Goal: Task Accomplishment & Management: Use online tool/utility

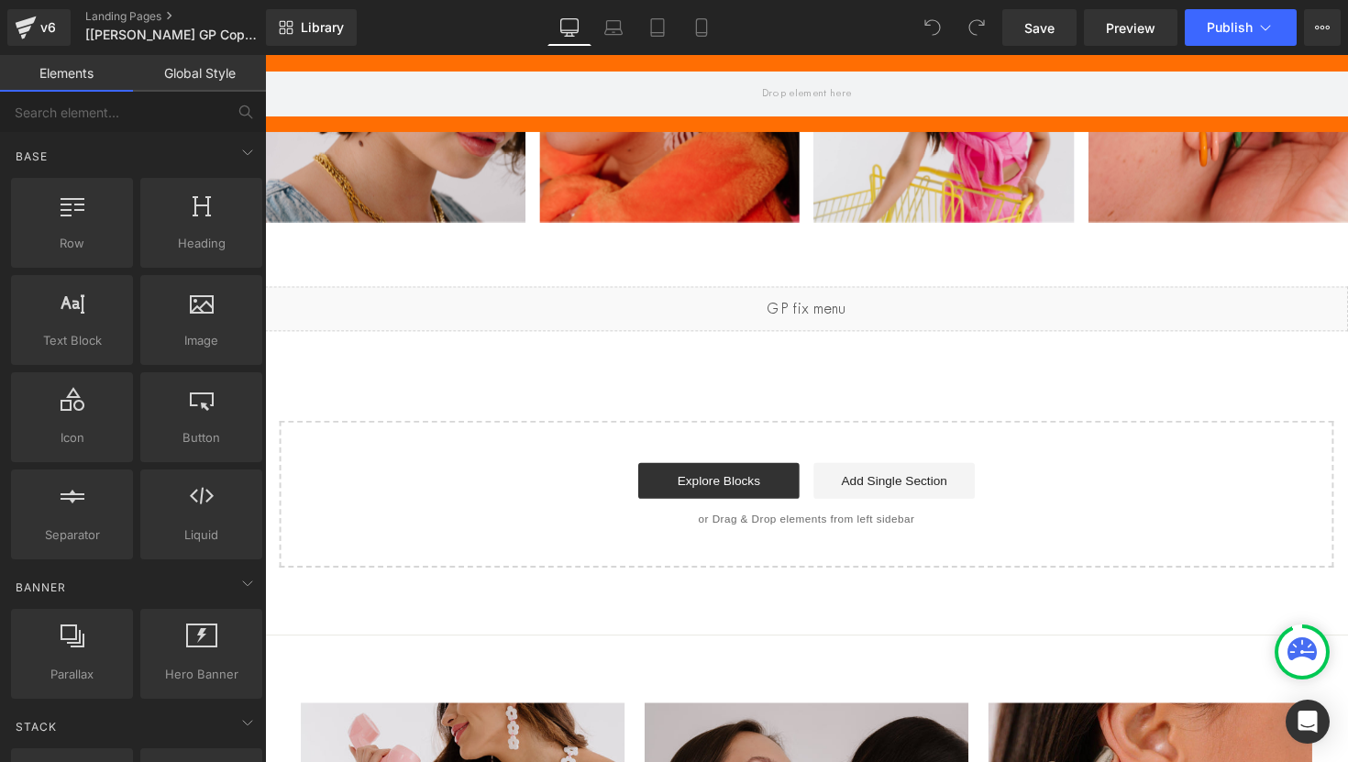
scroll to position [3884, 0]
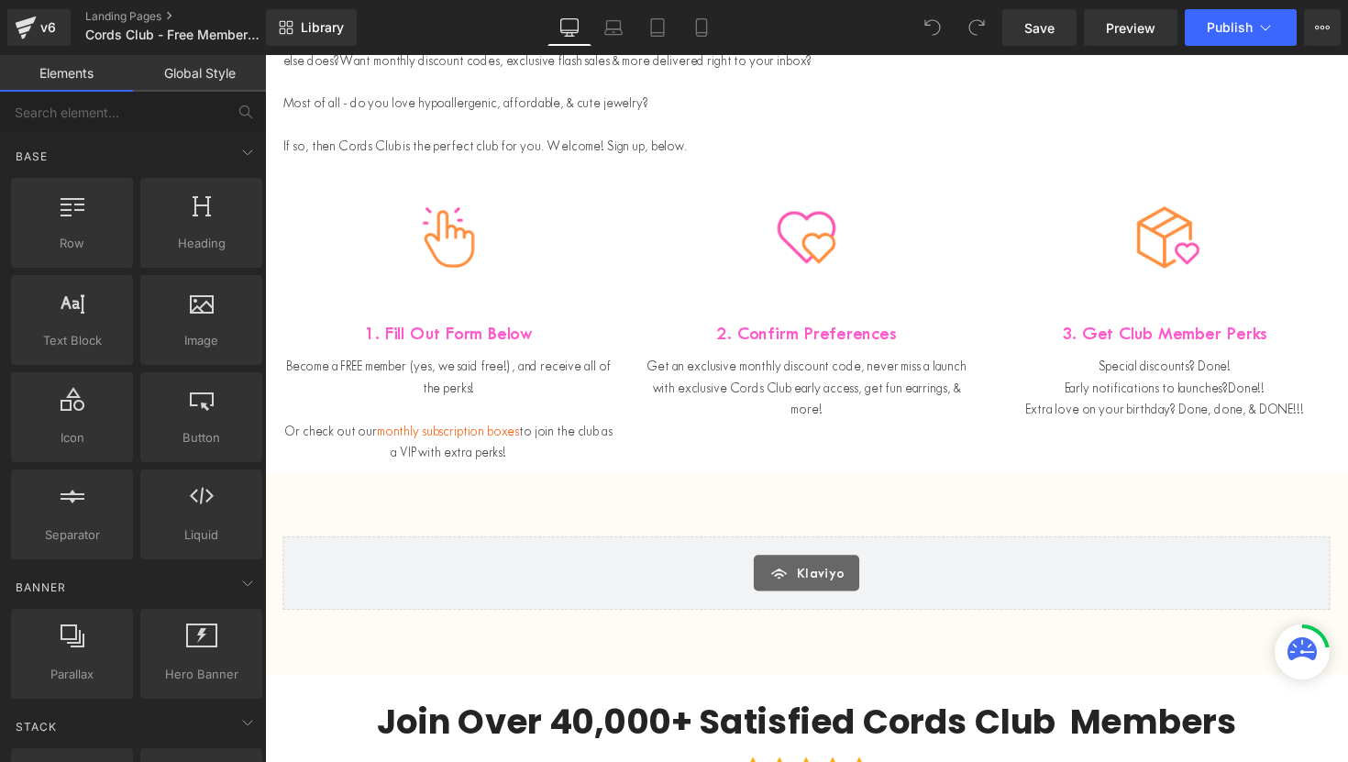
scroll to position [429, 0]
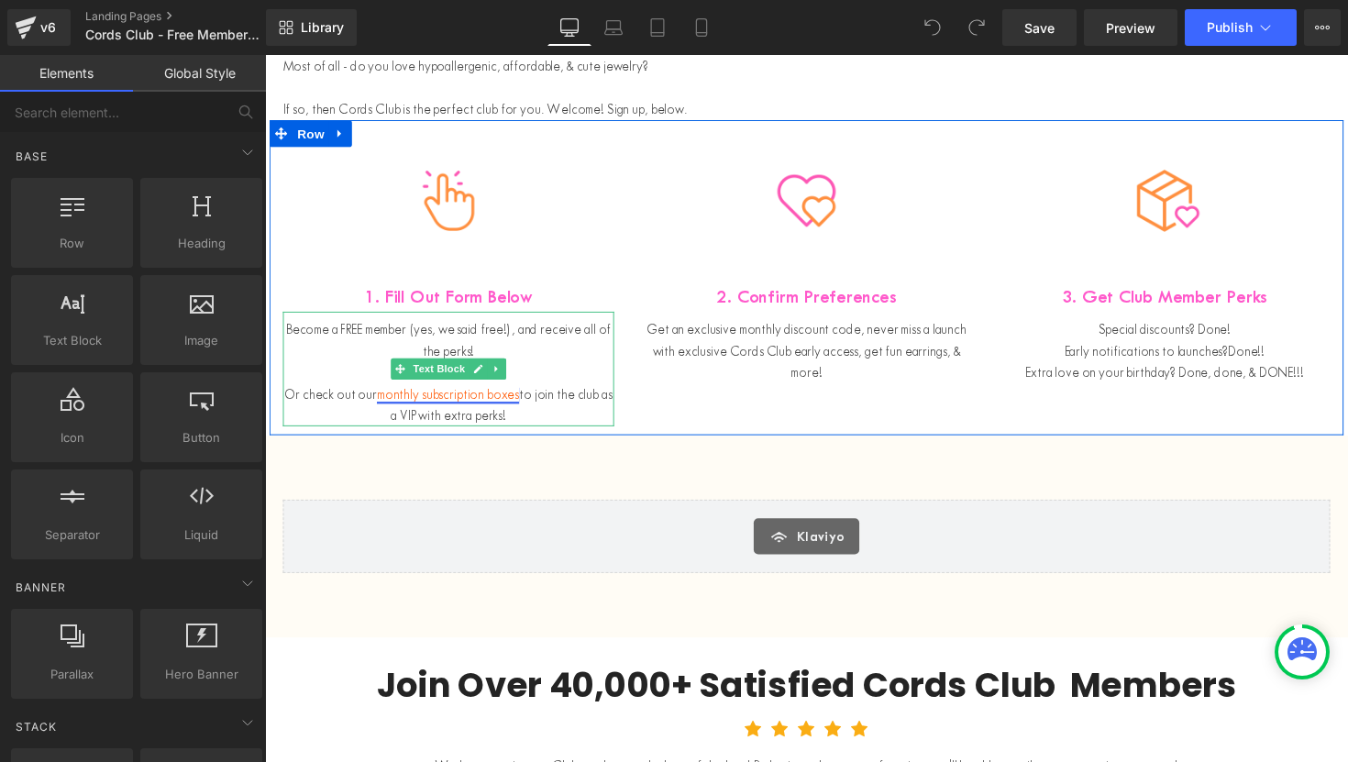
click at [476, 402] on link "monthly subscription boxes" at bounding box center [453, 402] width 146 height 17
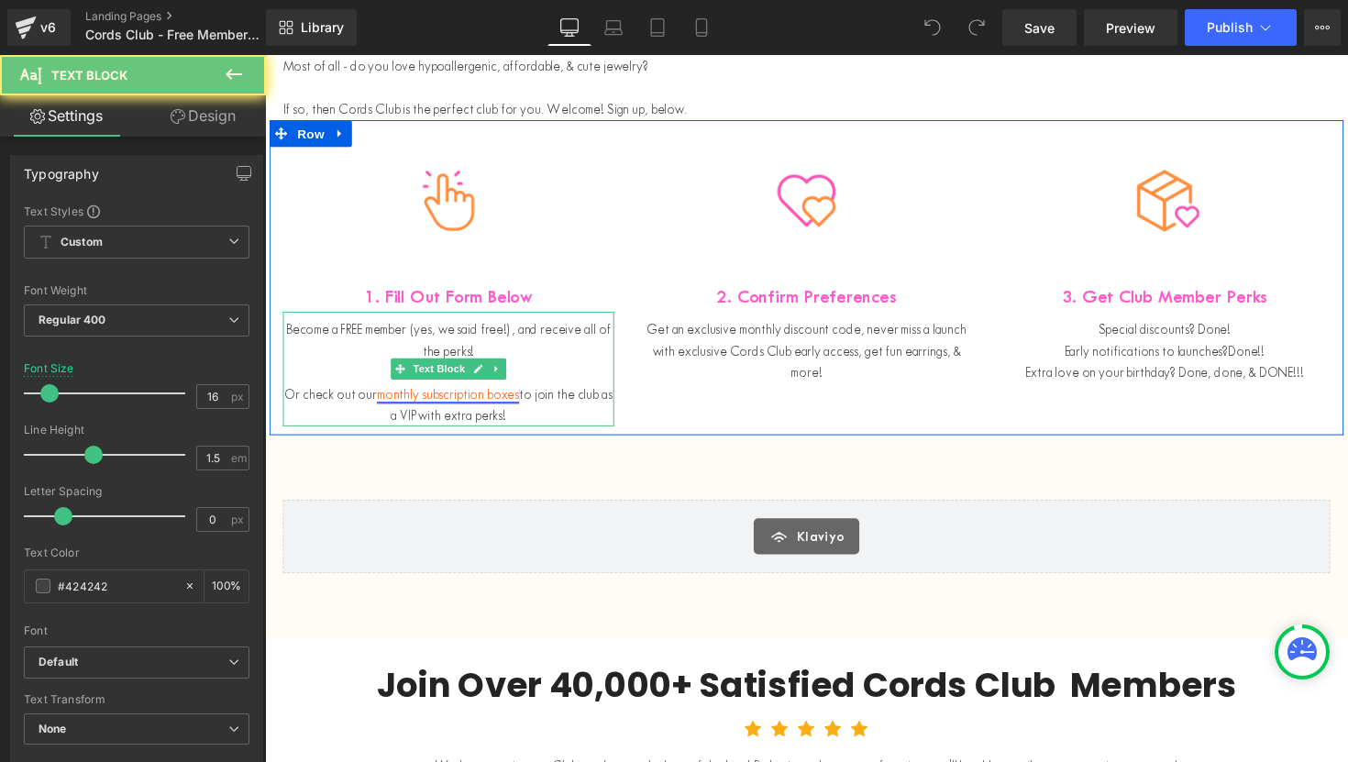
click at [476, 402] on link "monthly subscription boxes" at bounding box center [453, 402] width 146 height 17
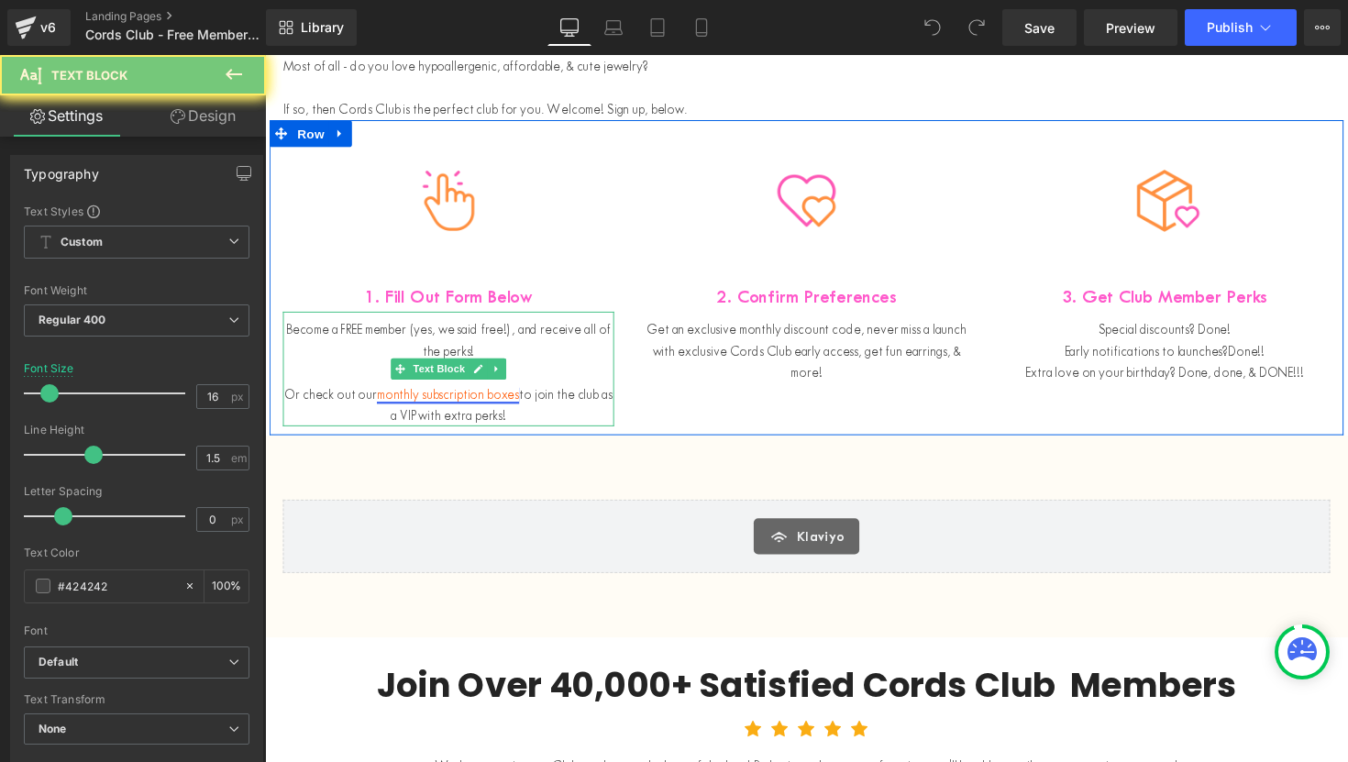
click at [476, 402] on link "monthly subscription boxes" at bounding box center [453, 402] width 146 height 17
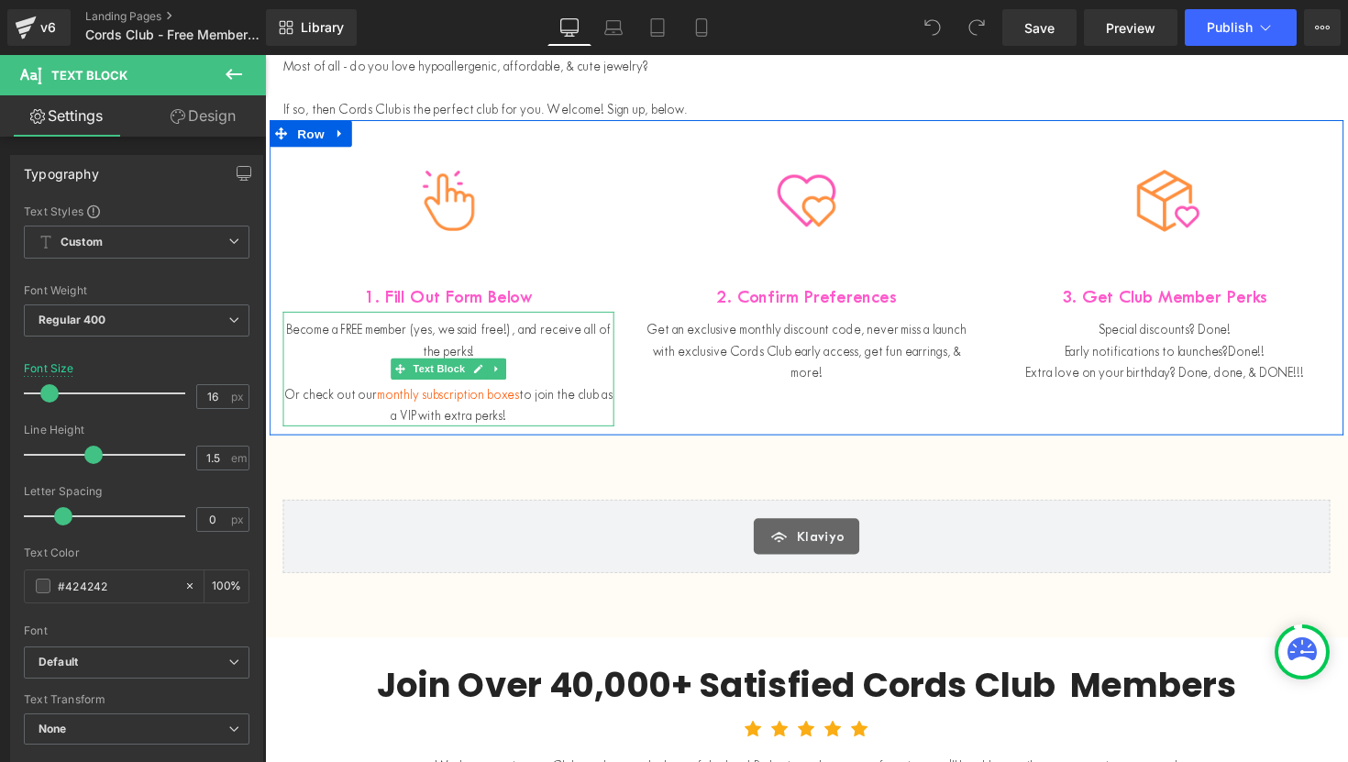
click at [589, 404] on div "Or check out our monthly subscription boxes to join the club as a VIP with extr…" at bounding box center [452, 413] width 339 height 44
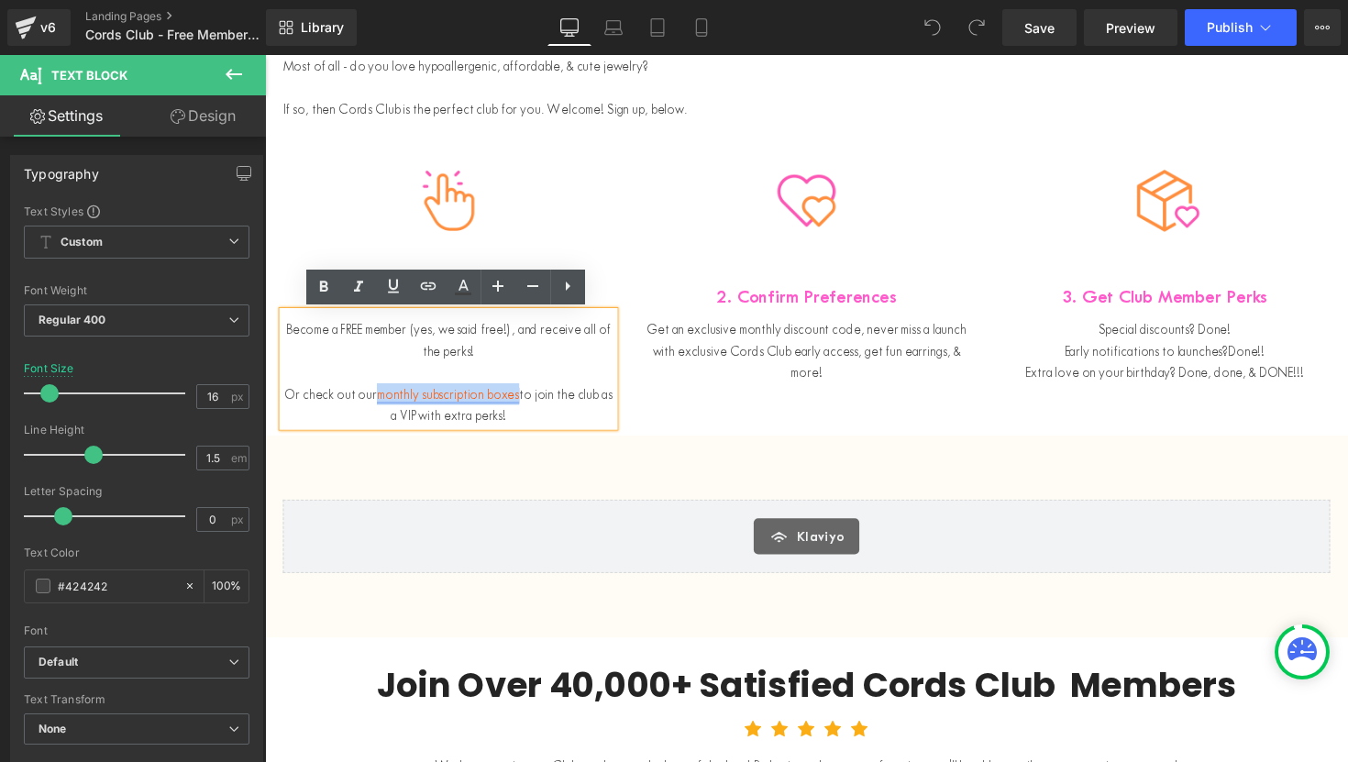
drag, startPoint x: 574, startPoint y: 404, endPoint x: 401, endPoint y: 406, distance: 173.3
click at [401, 406] on link "monthly subscription boxes" at bounding box center [453, 402] width 146 height 17
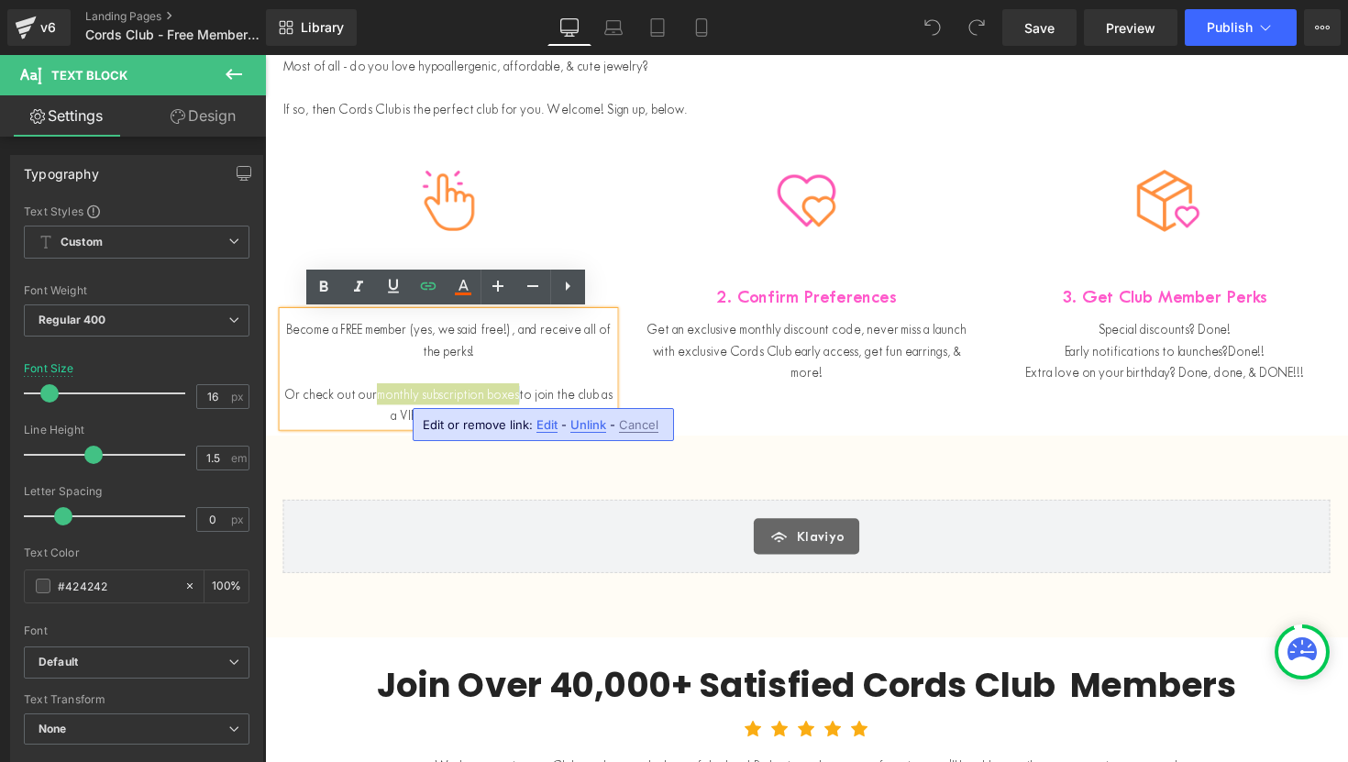
click at [545, 426] on span "Edit" at bounding box center [546, 425] width 21 height 16
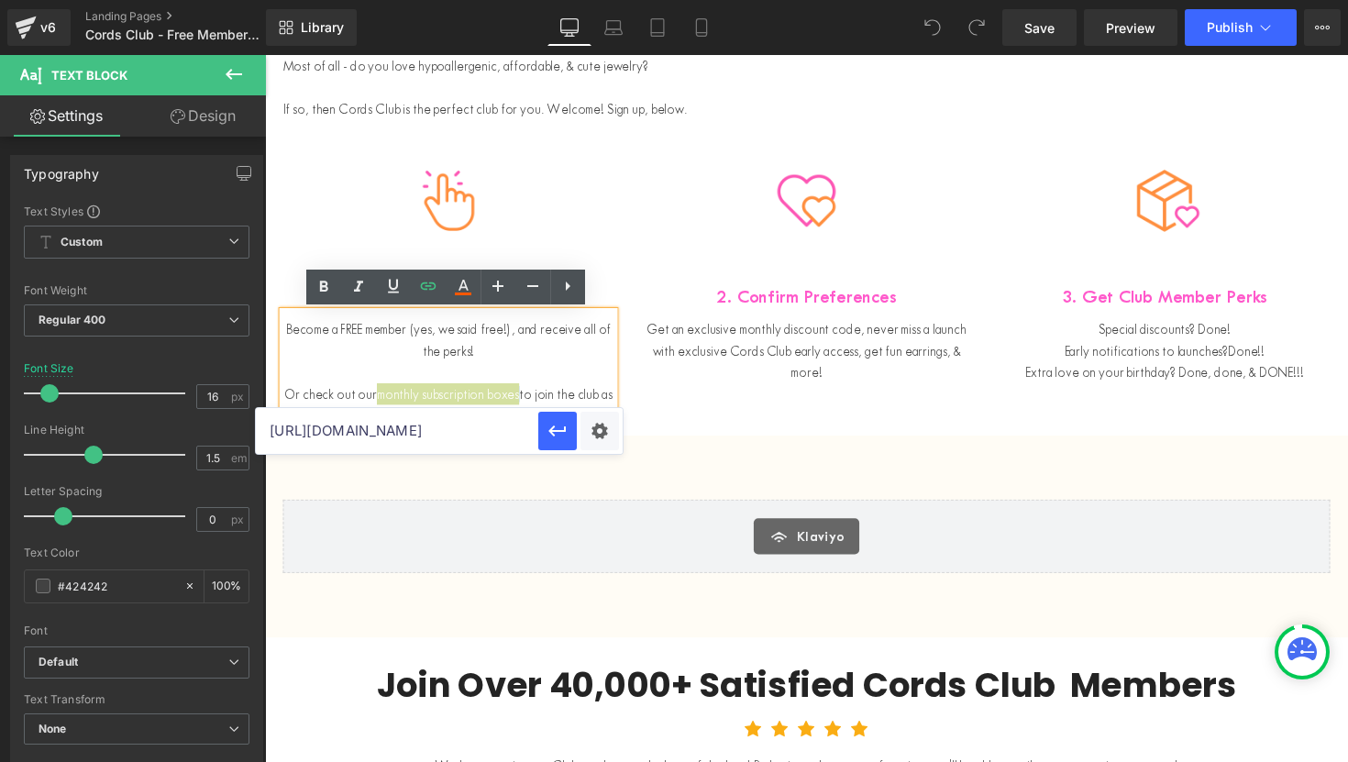
click at [479, 437] on input "https://cordsclub.com/pages/boxes" at bounding box center [397, 431] width 282 height 46
paste input "roducts/studs-of-the-month-box"
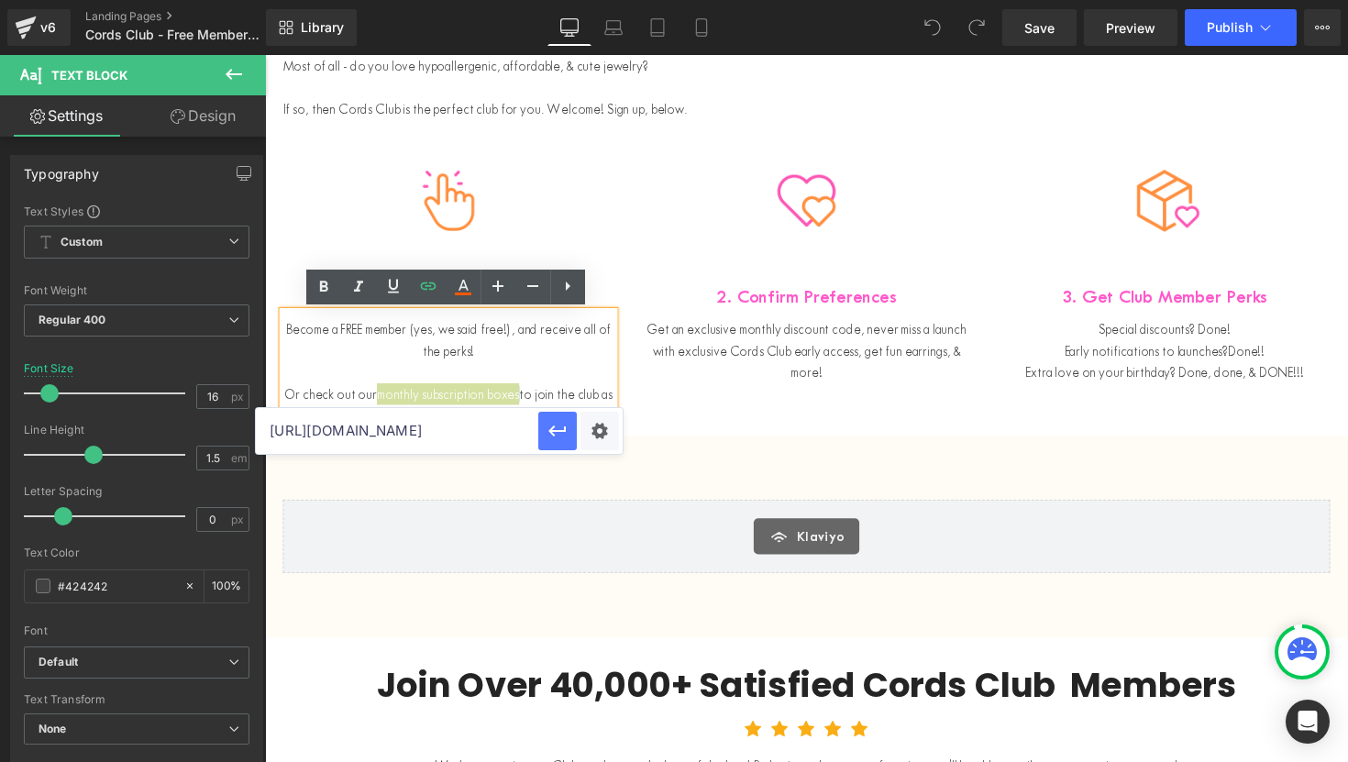
click at [556, 437] on icon "button" at bounding box center [557, 431] width 22 height 22
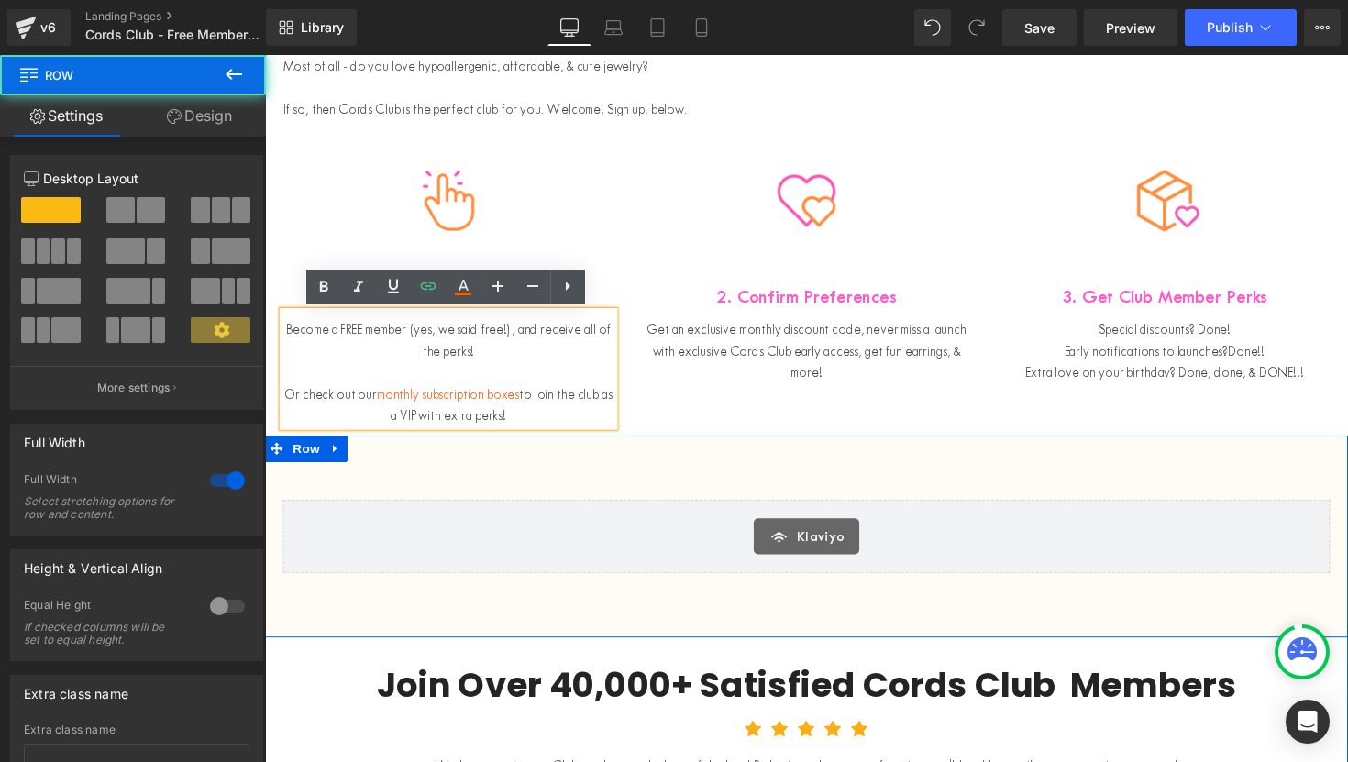
click at [554, 473] on div "Klaviyo Klaviyo Row Row" at bounding box center [819, 548] width 1109 height 207
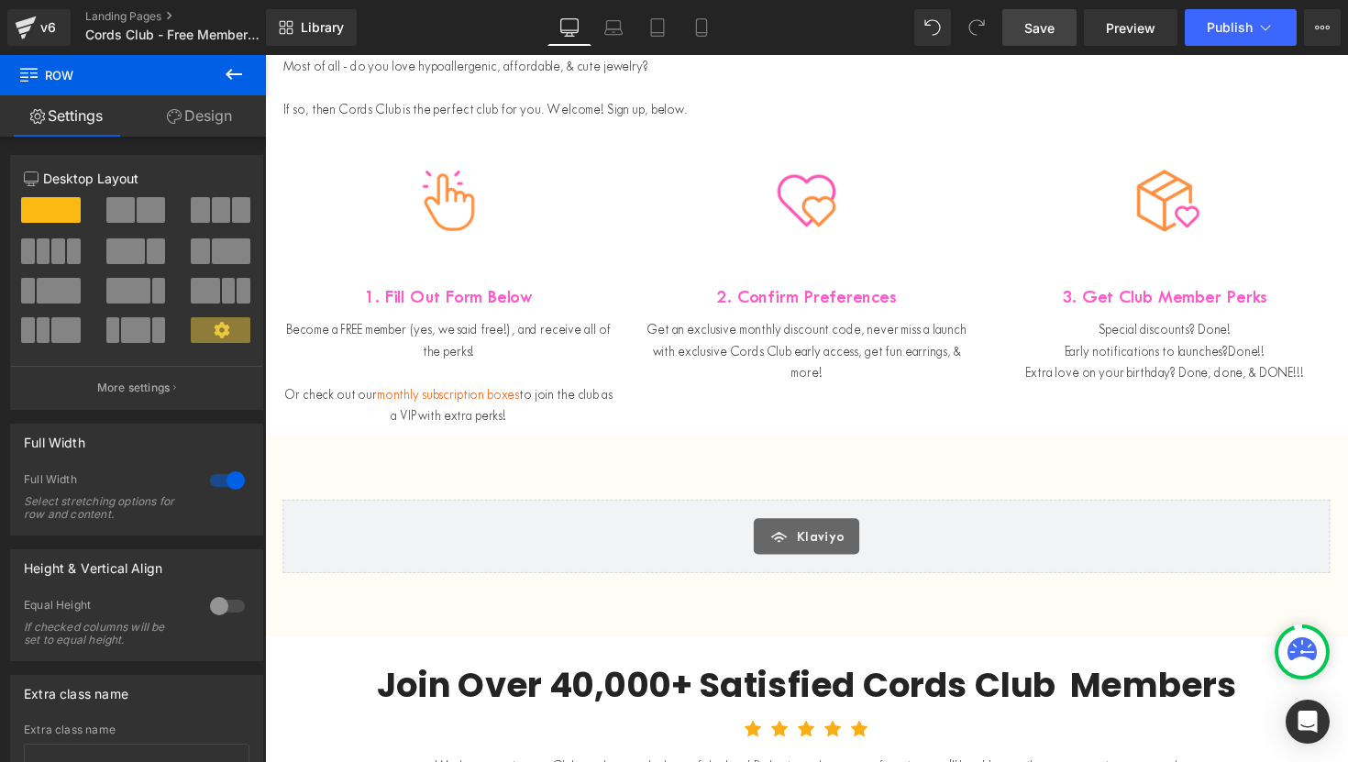
click at [1045, 31] on span "Save" at bounding box center [1039, 27] width 30 height 19
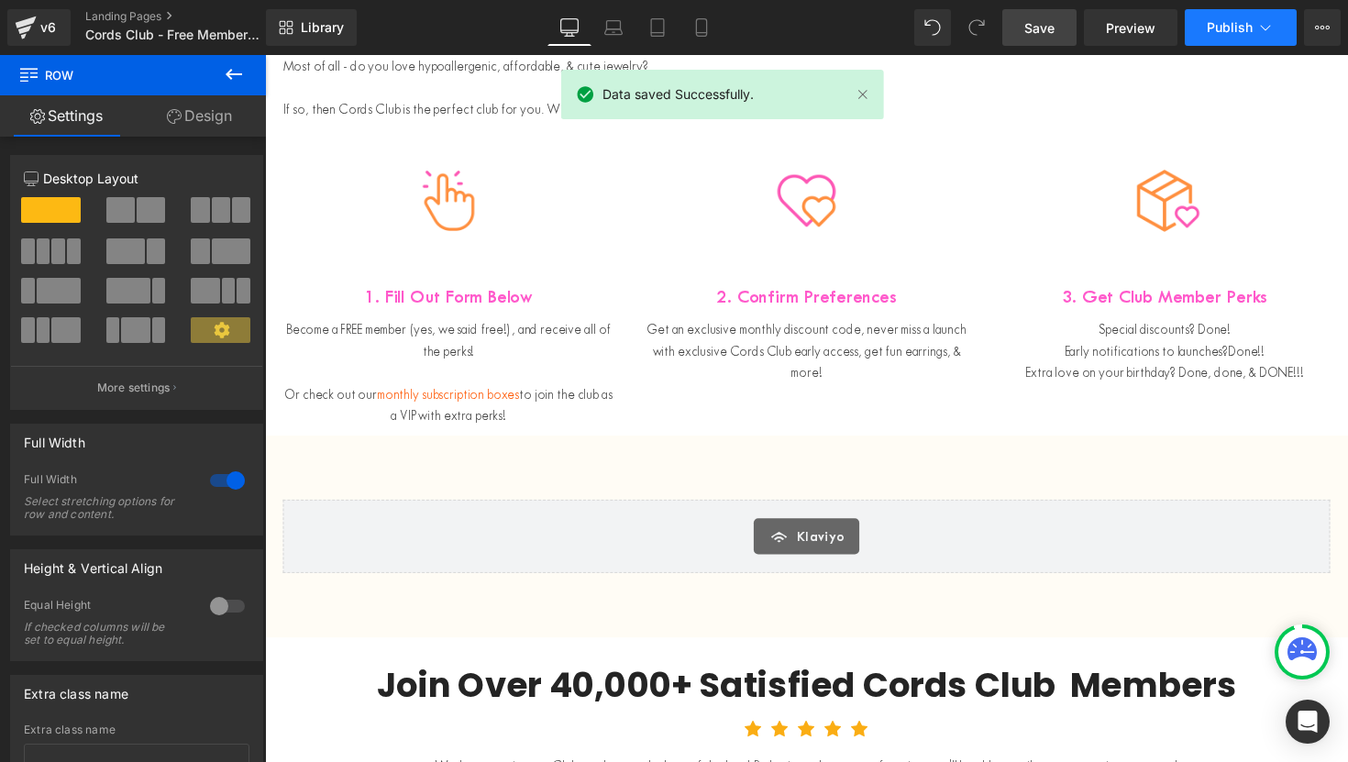
click at [1230, 33] on span "Publish" at bounding box center [1229, 27] width 46 height 15
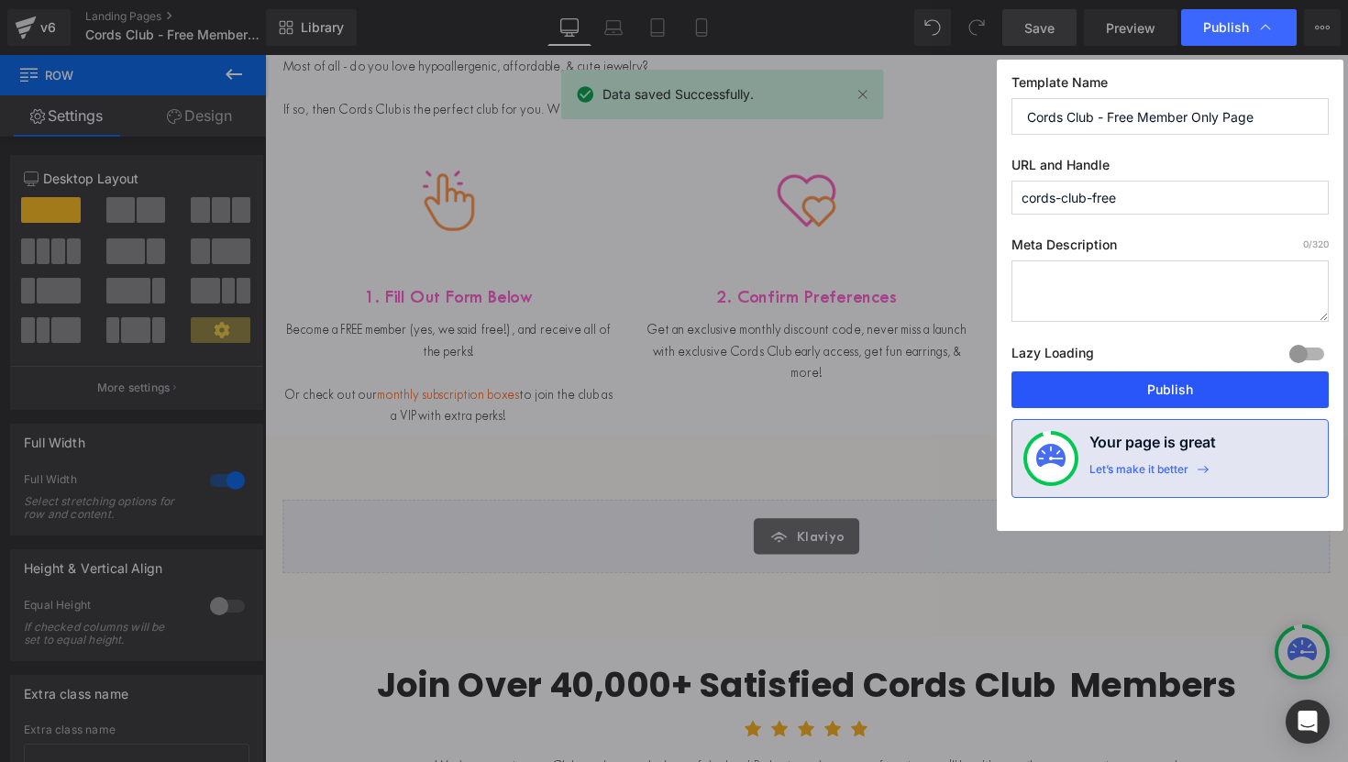
click at [1130, 392] on button "Publish" at bounding box center [1169, 389] width 317 height 37
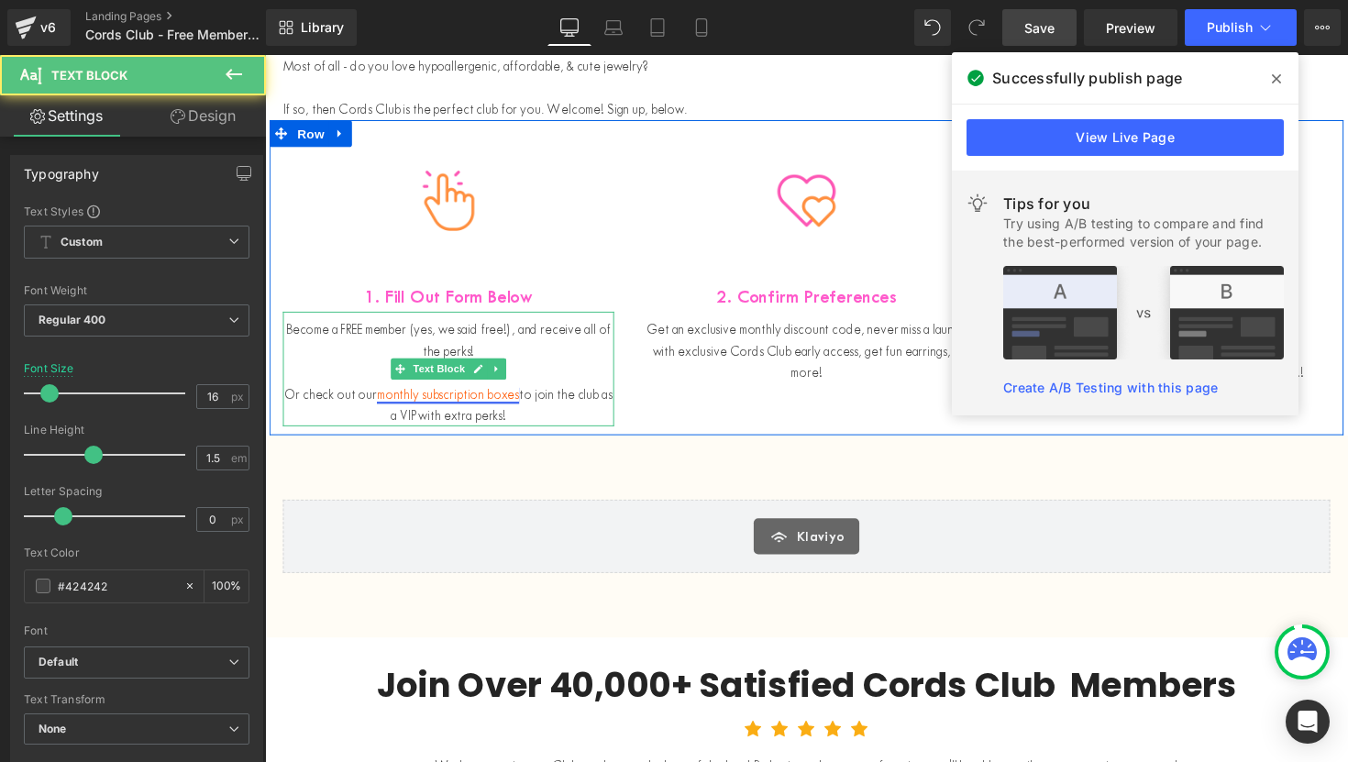
click at [469, 402] on link "monthly subscription boxes" at bounding box center [453, 402] width 146 height 17
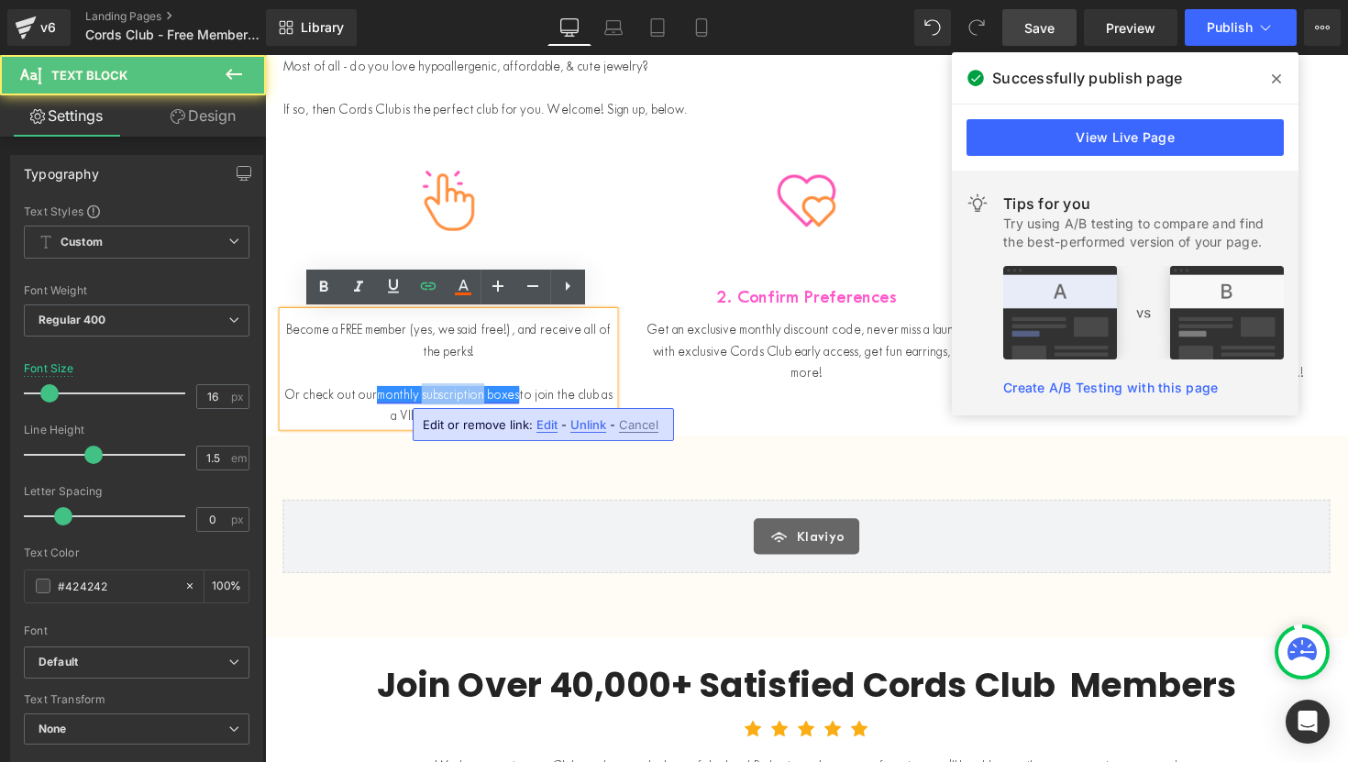
click at [469, 402] on link "monthly subscription boxes" at bounding box center [453, 402] width 146 height 17
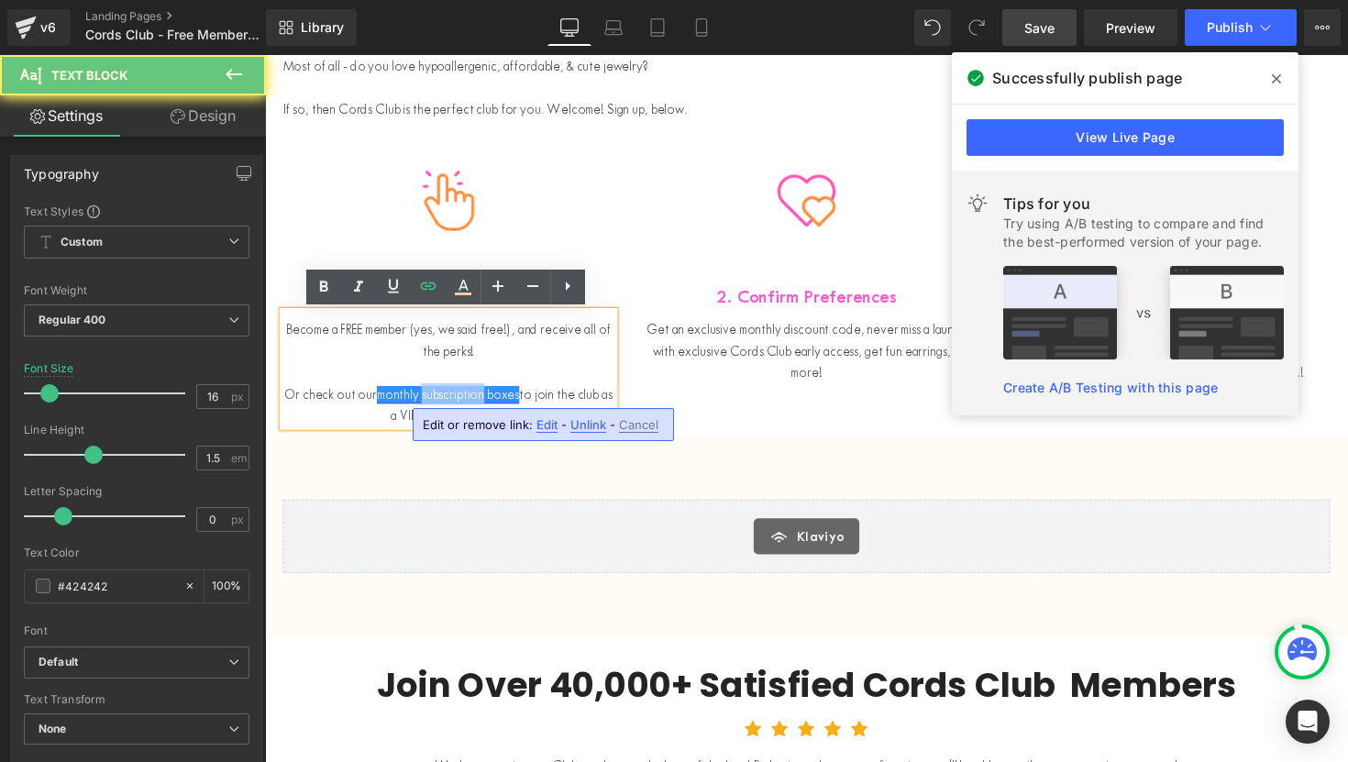
click at [469, 402] on link "monthly subscription boxes" at bounding box center [453, 402] width 146 height 17
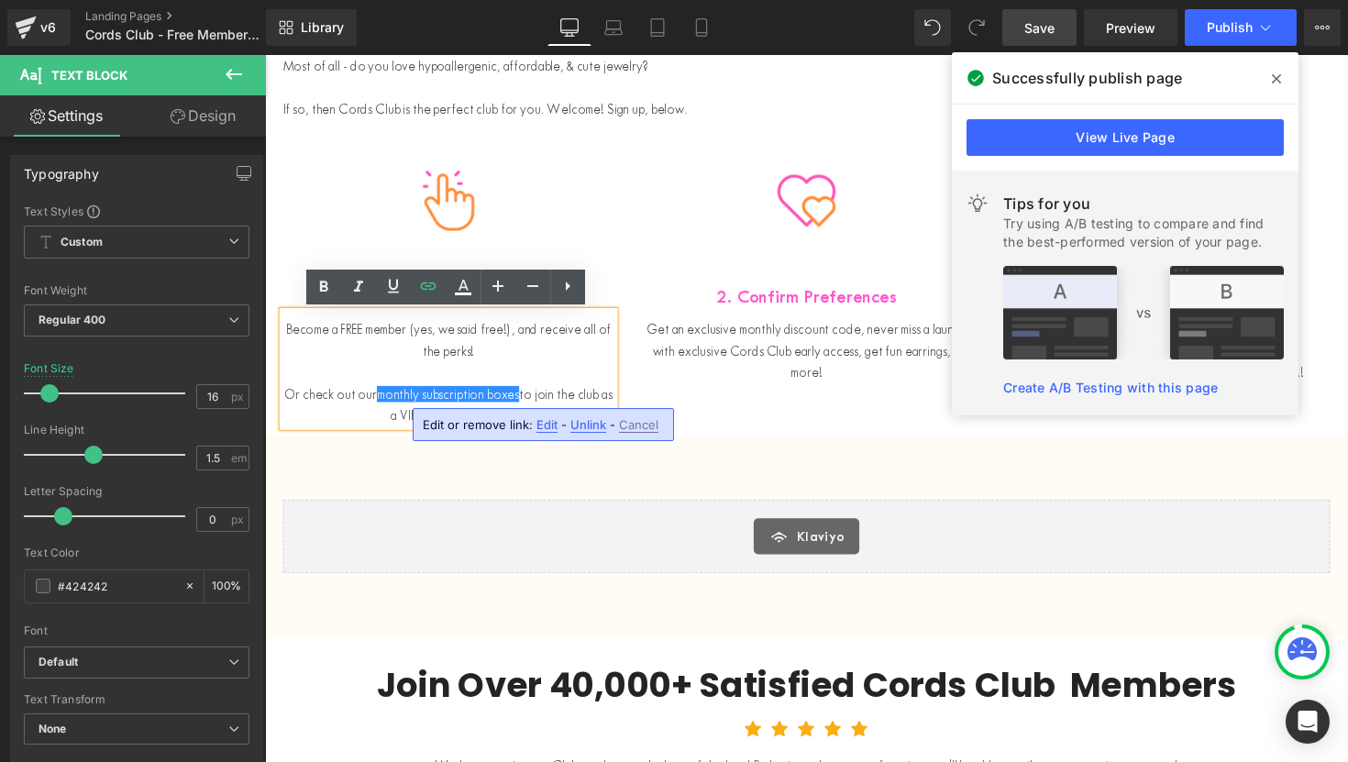
click at [547, 428] on span "Edit" at bounding box center [546, 425] width 21 height 16
type input "https://cordsclub.com/products/studs-of-the-month-box"
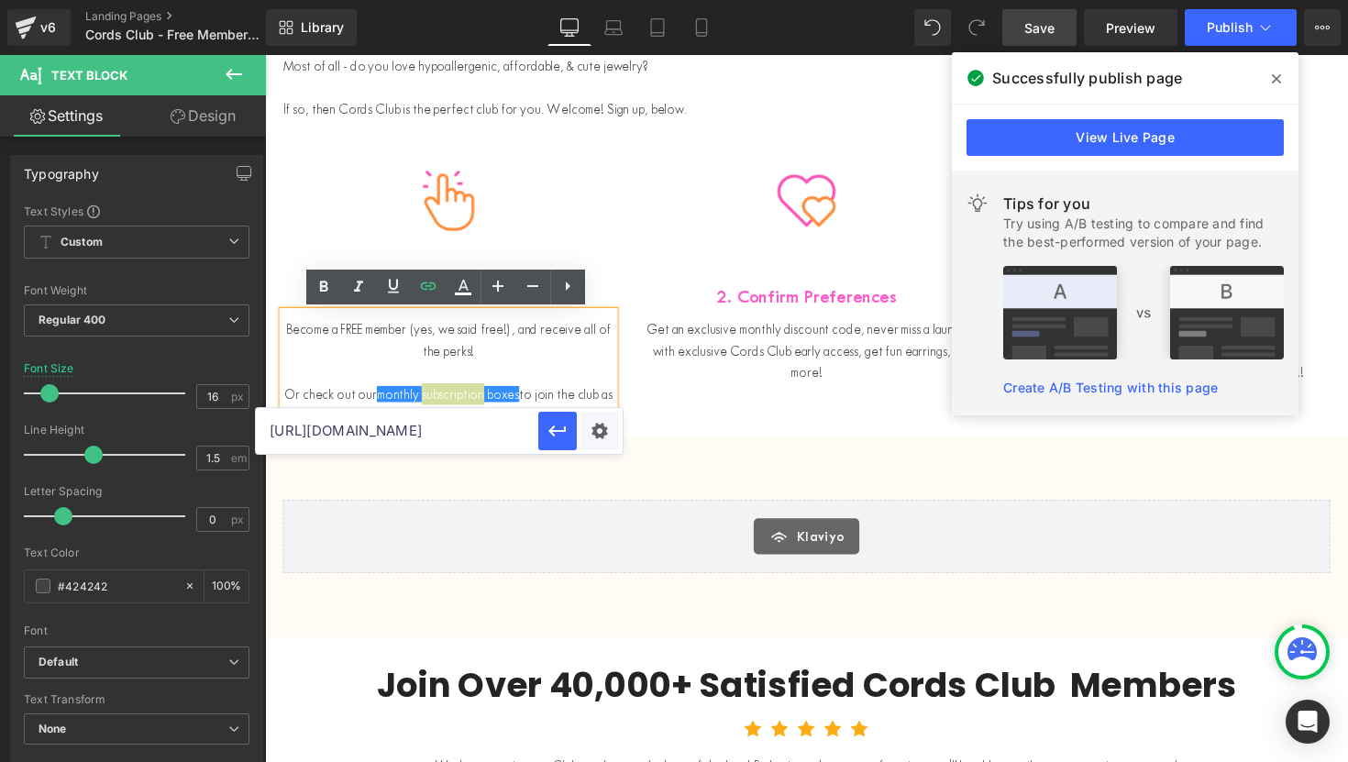
scroll to position [0, 130]
click at [1074, 146] on link "View Live Page" at bounding box center [1124, 137] width 317 height 37
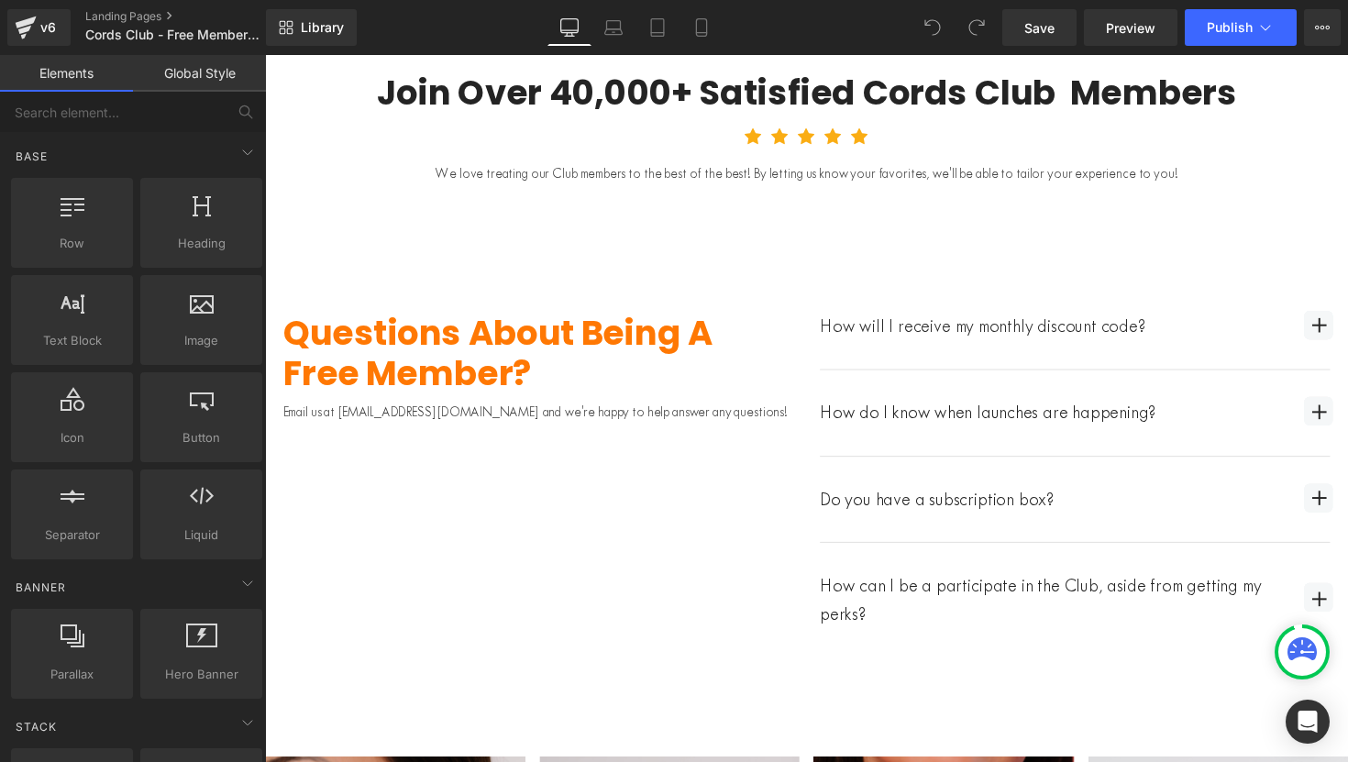
scroll to position [1042, 0]
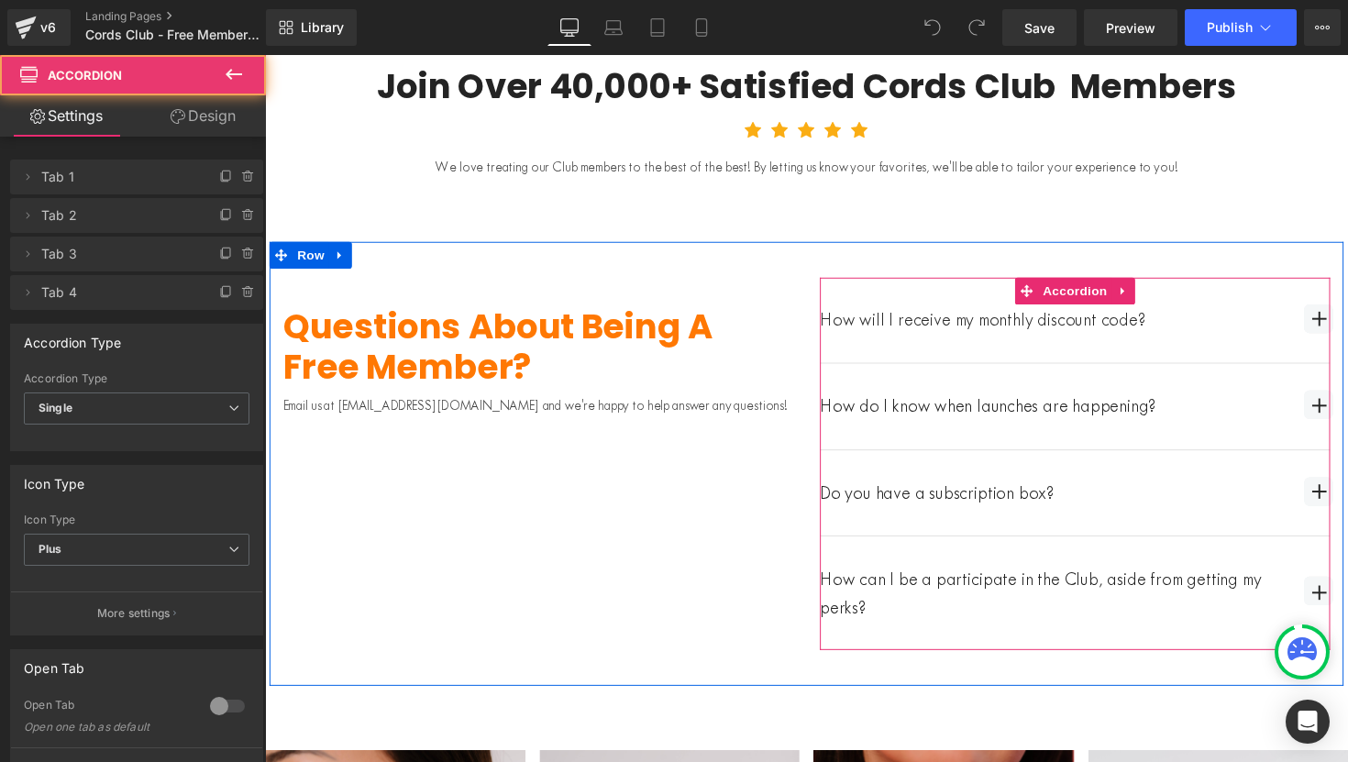
click at [1340, 329] on span "button" at bounding box center [1343, 325] width 29 height 29
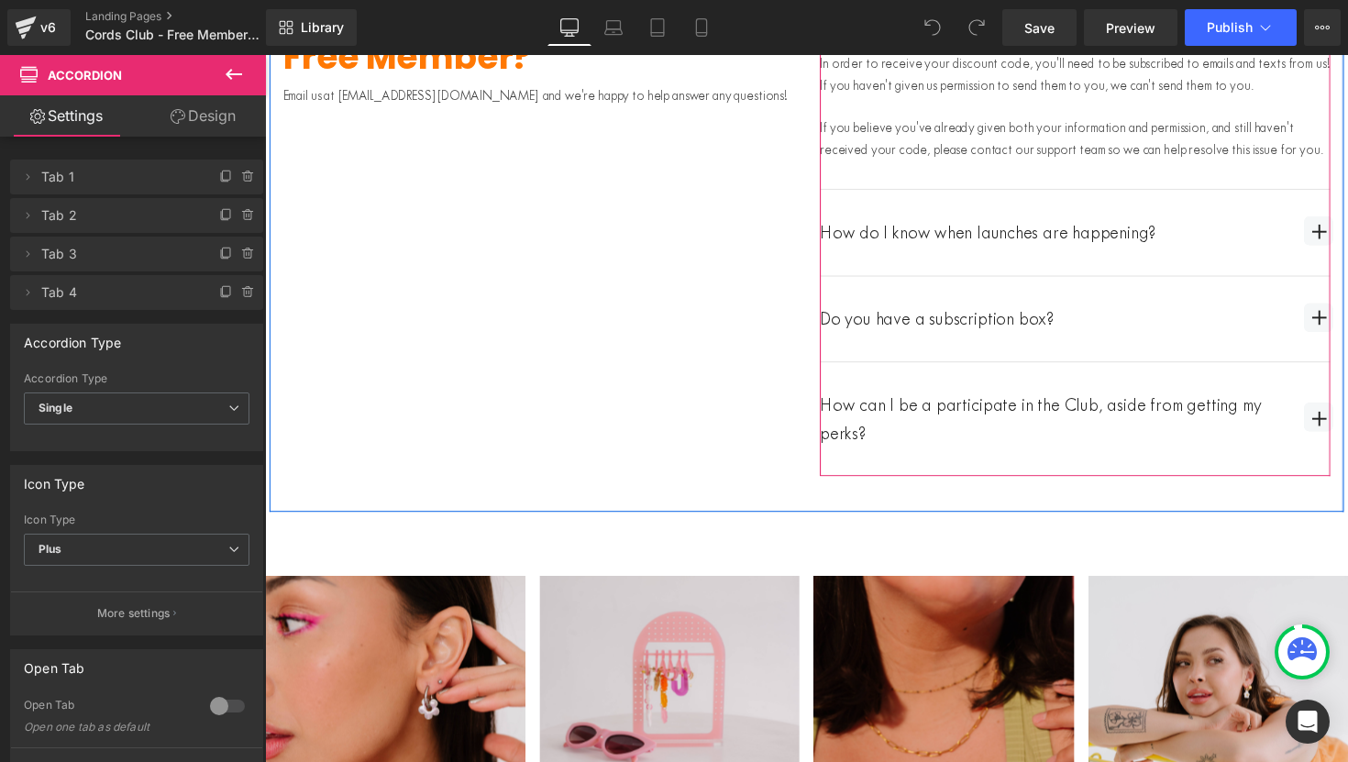
scroll to position [1395, 0]
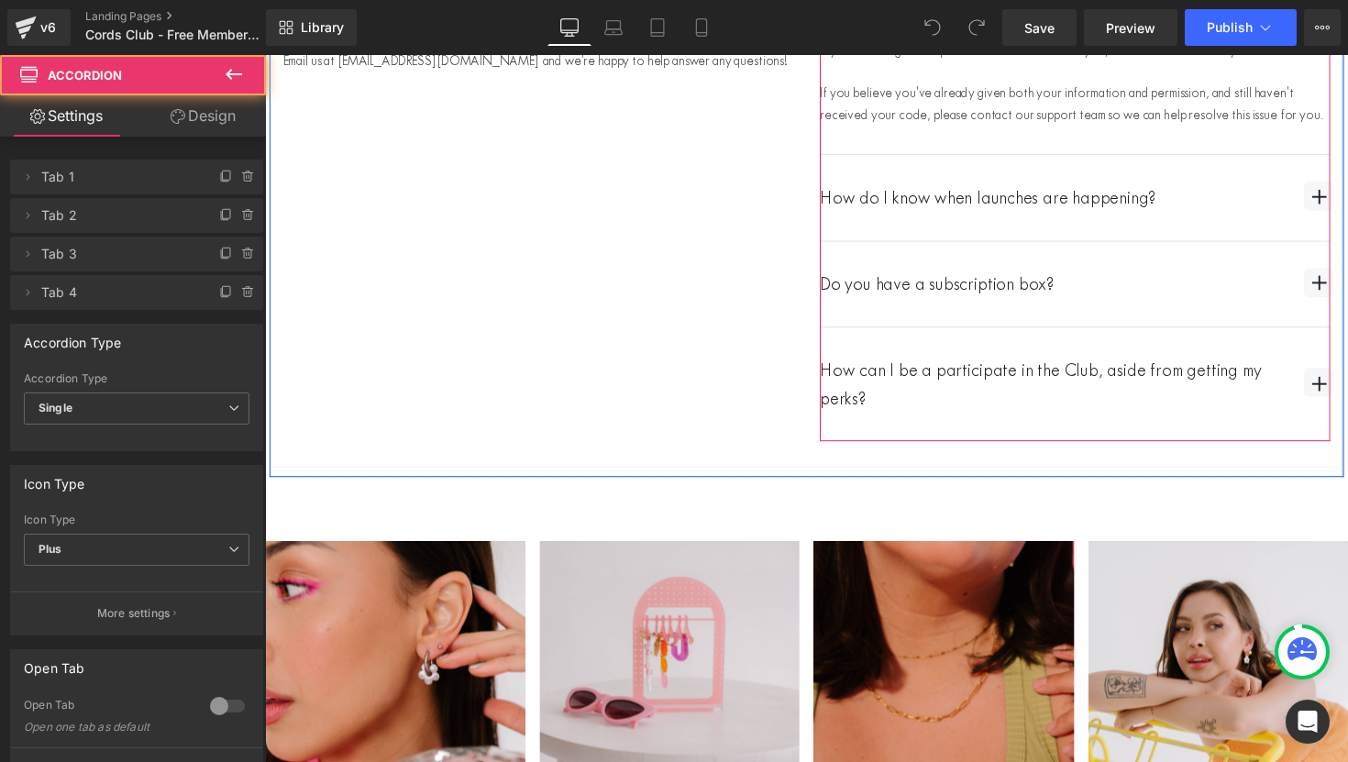
click at [1344, 295] on span "button" at bounding box center [1344, 295] width 0 height 0
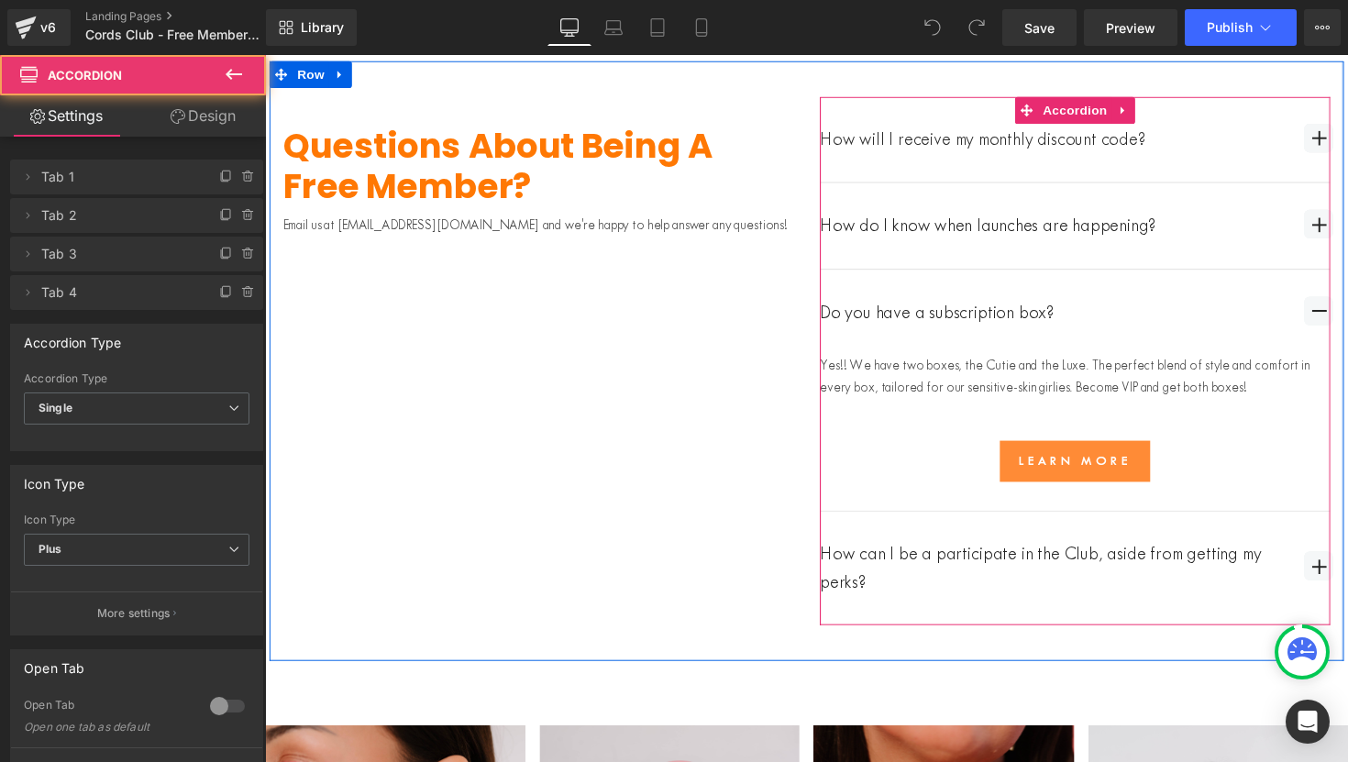
scroll to position [1212, 0]
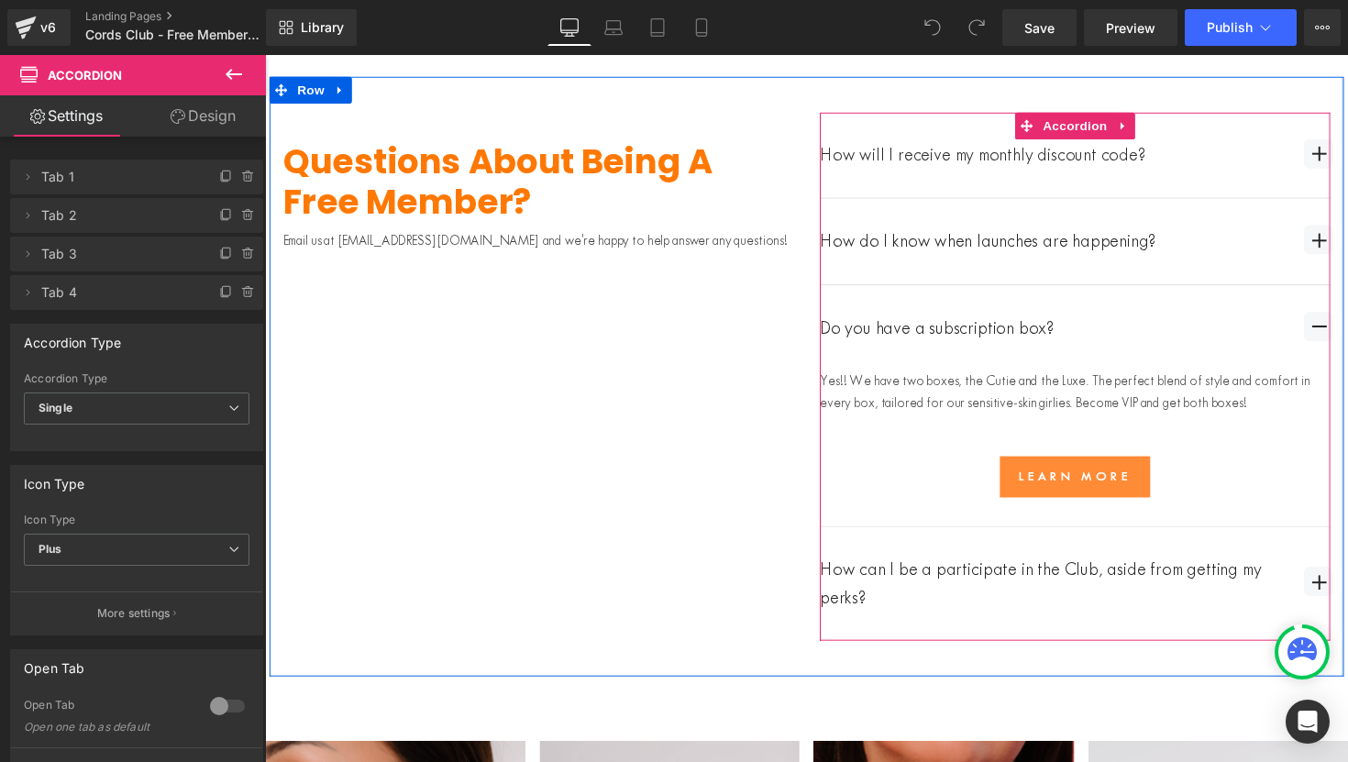
click at [1165, 507] on link "Learn more" at bounding box center [1095, 486] width 154 height 41
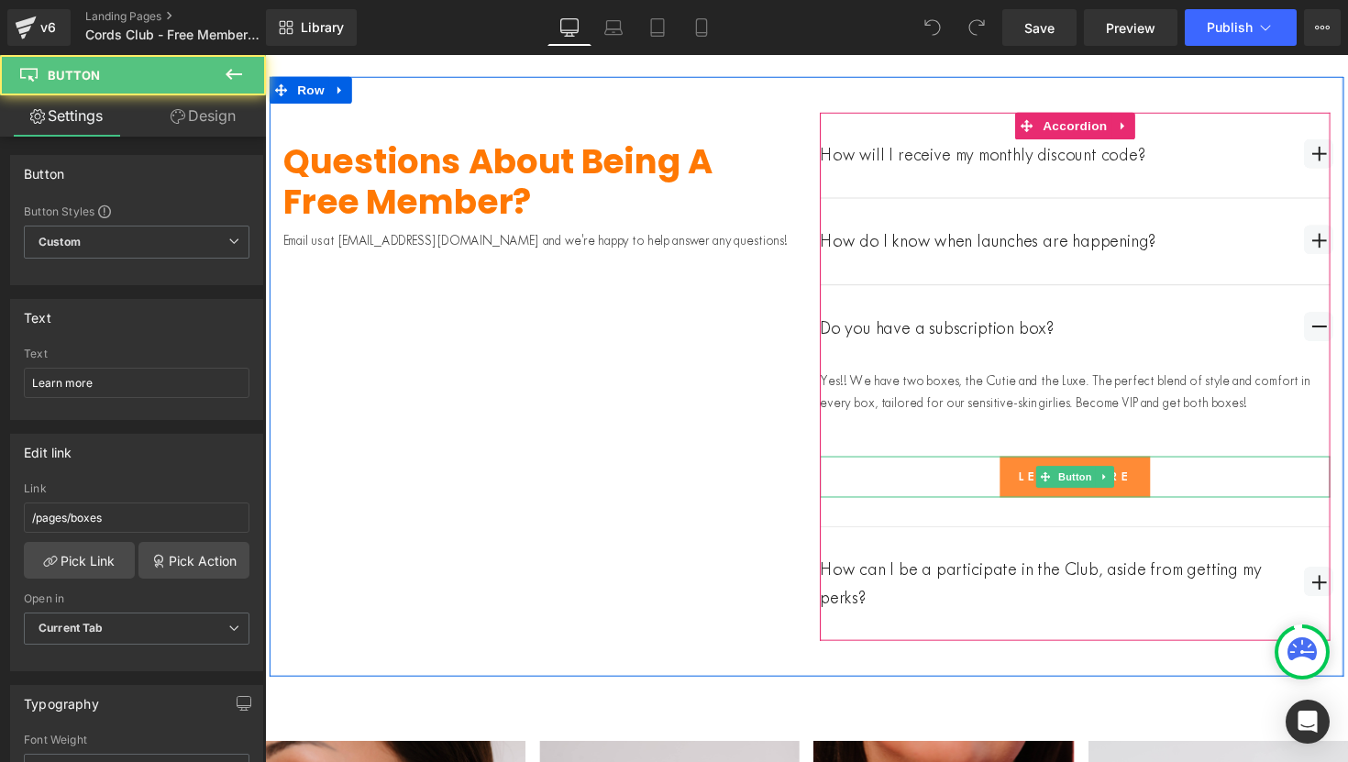
click at [1165, 507] on link "Learn more" at bounding box center [1095, 486] width 154 height 41
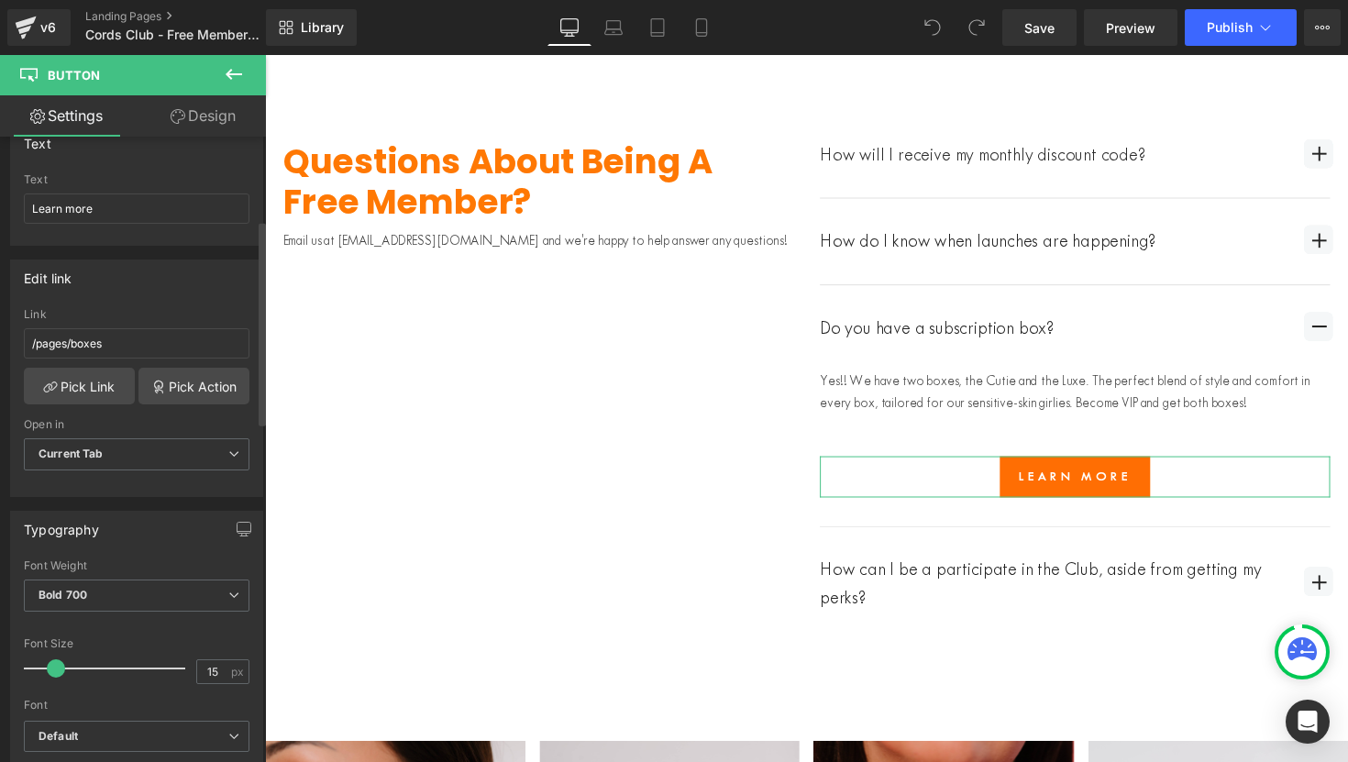
scroll to position [254, 0]
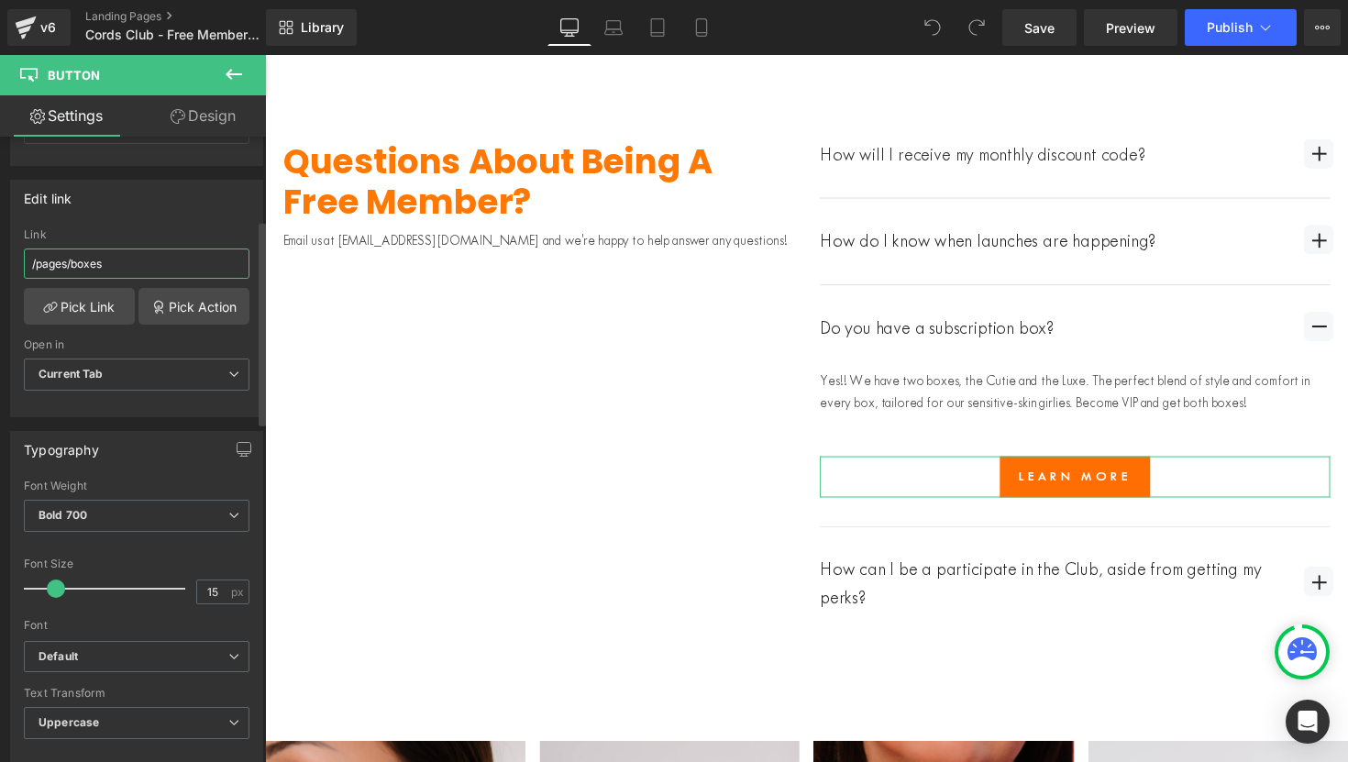
click at [116, 263] on input "/pages/boxes" at bounding box center [137, 263] width 226 height 30
paste input "https://cordsclub.com/products/studs-of-the-month-box"
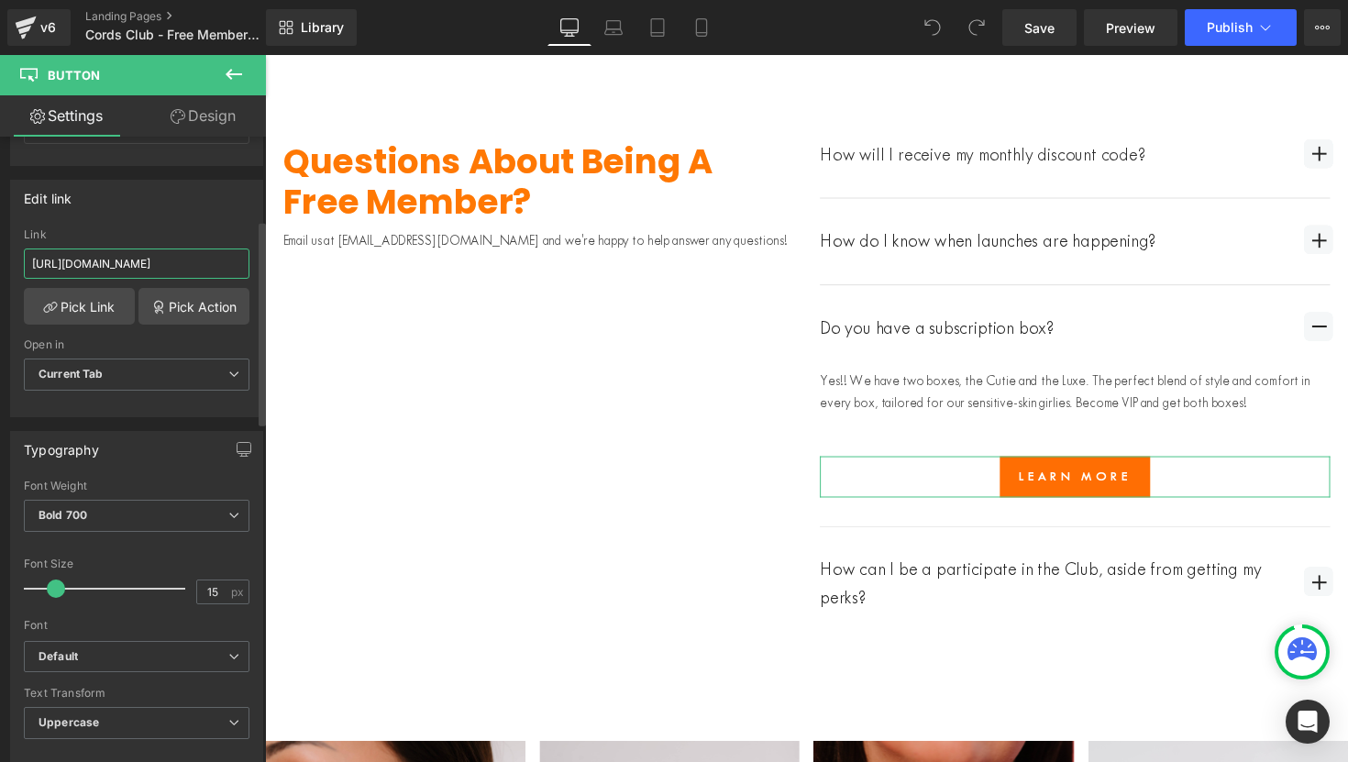
type input "https://cordsclub.com/products/studs-of-the-month-box"
click at [142, 211] on div "Edit link" at bounding box center [136, 198] width 251 height 35
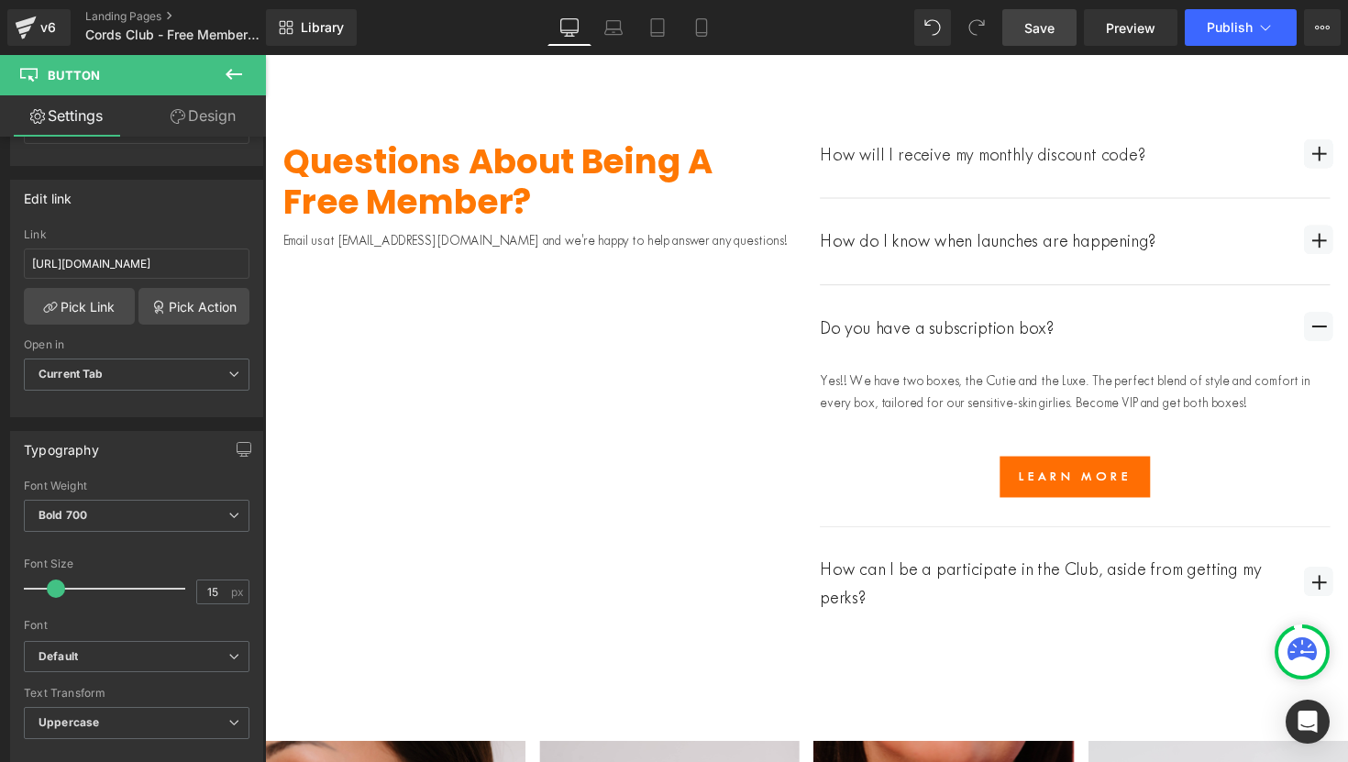
click at [1017, 36] on link "Save" at bounding box center [1039, 27] width 74 height 37
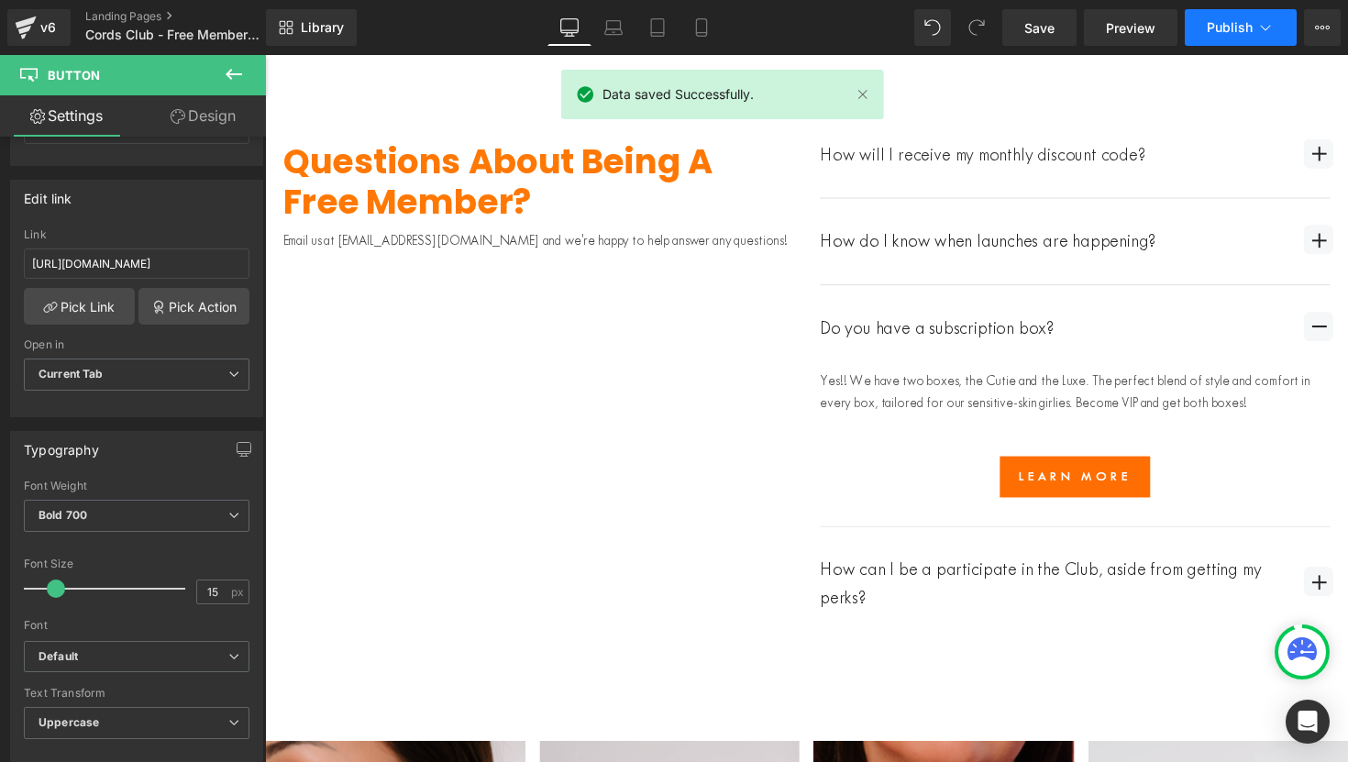
click at [1208, 37] on button "Publish" at bounding box center [1240, 27] width 112 height 37
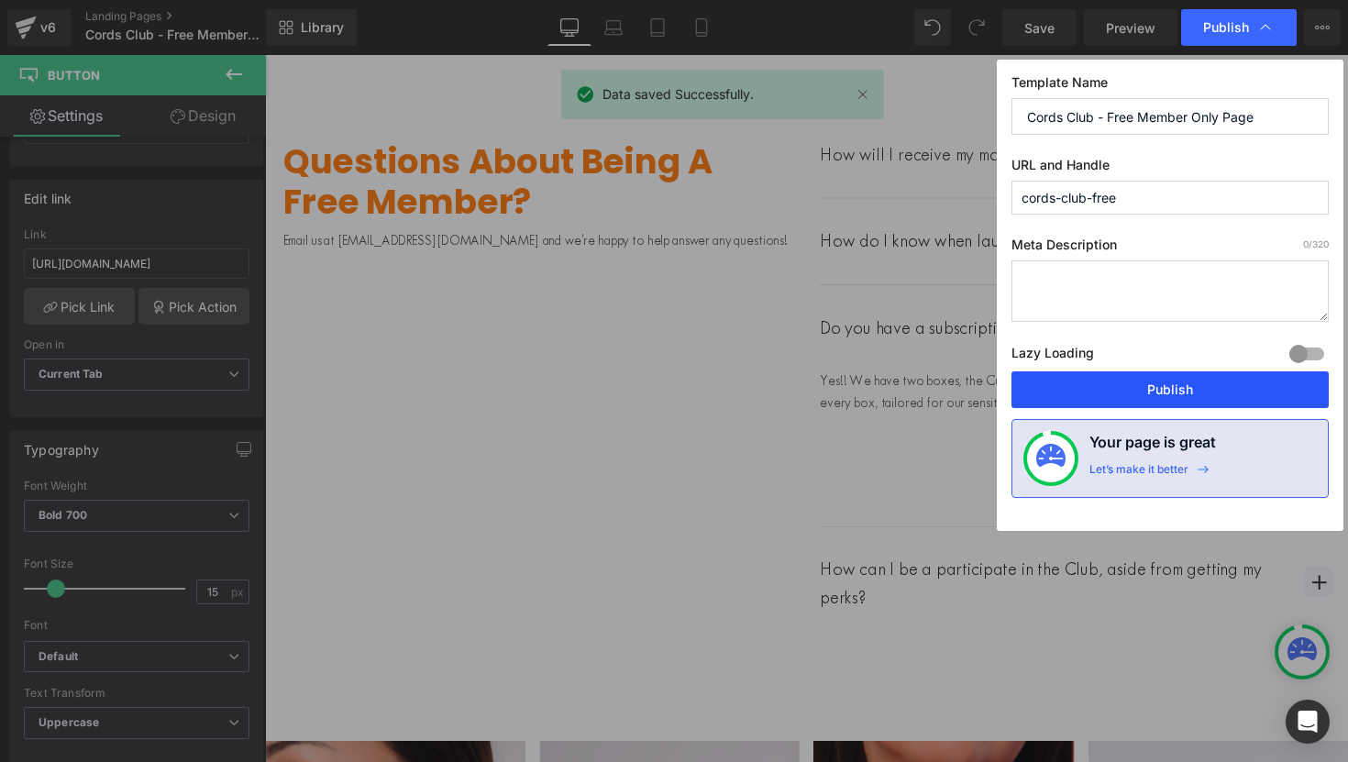
click at [1135, 384] on button "Publish" at bounding box center [1169, 389] width 317 height 37
